Goal: Find specific page/section: Find specific page/section

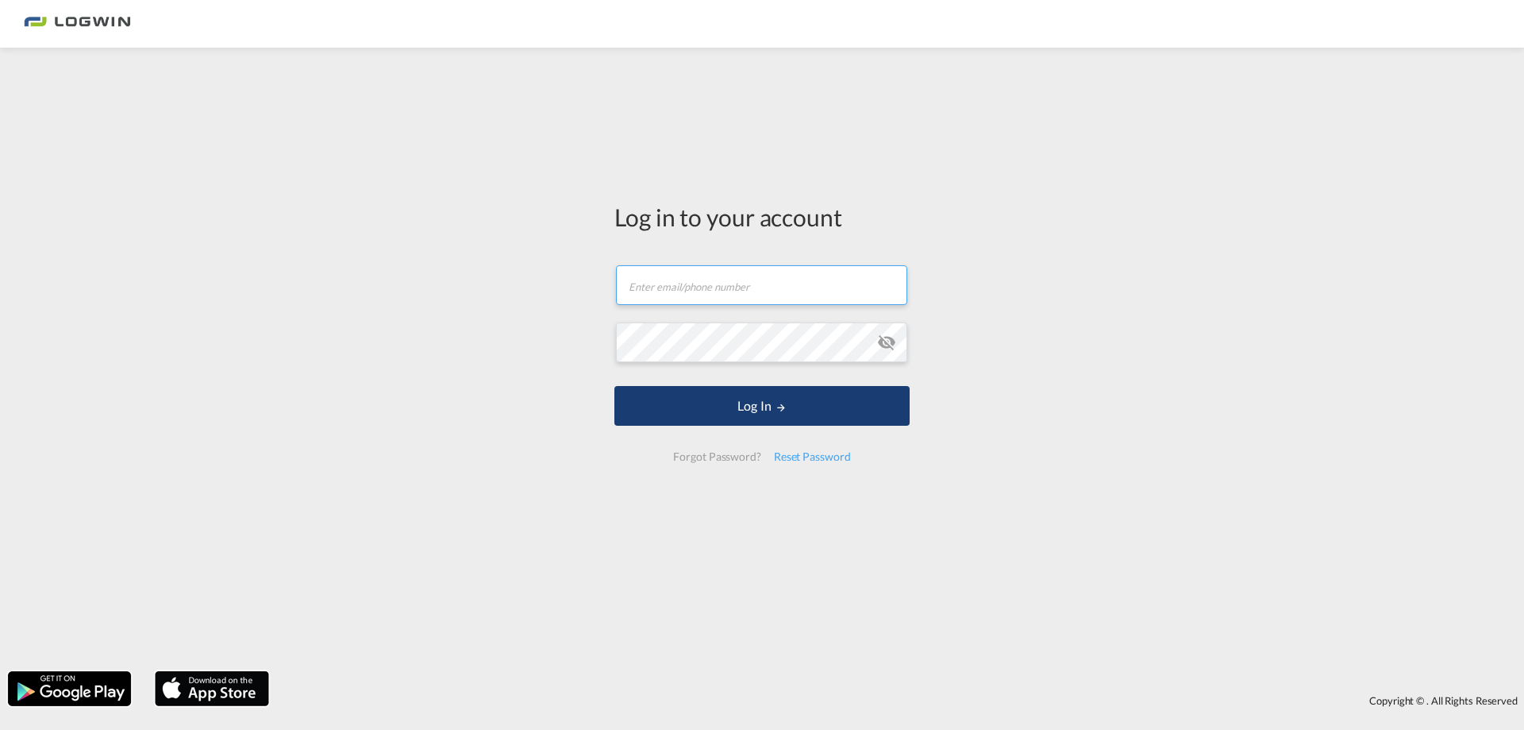
type input "sandra.buenger@logwin-logistics.com"
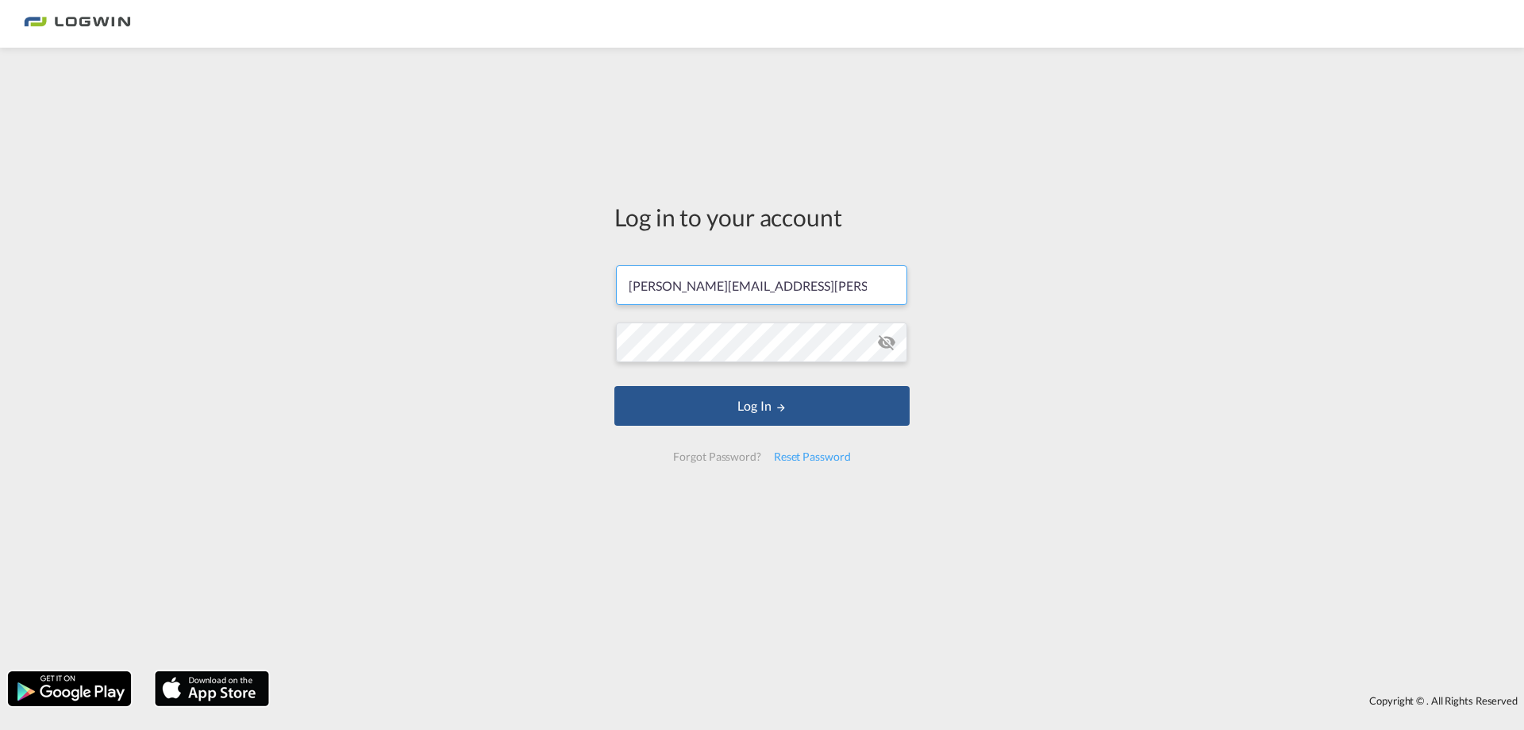
drag, startPoint x: 816, startPoint y: 407, endPoint x: 676, endPoint y: 487, distance: 161.1
click at [815, 407] on button "Log In" at bounding box center [762, 406] width 295 height 40
